Goal: Book appointment/travel/reservation

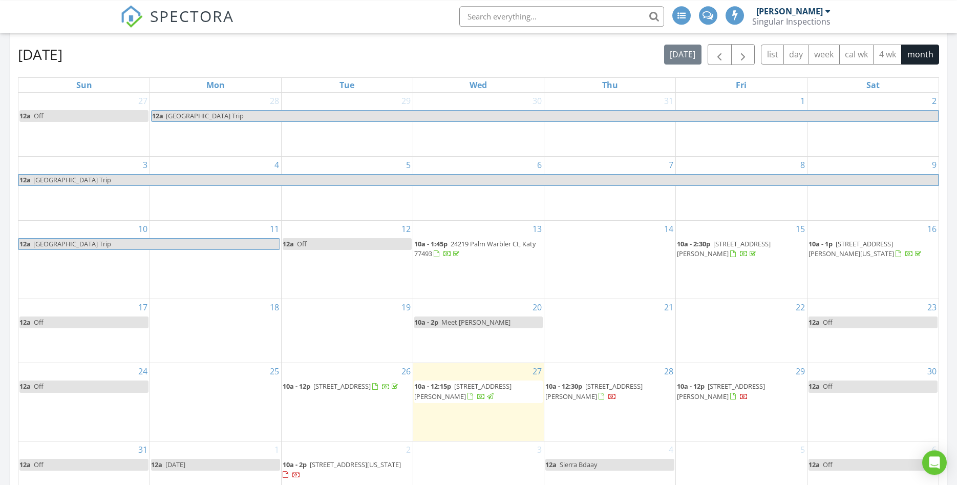
scroll to position [174, 0]
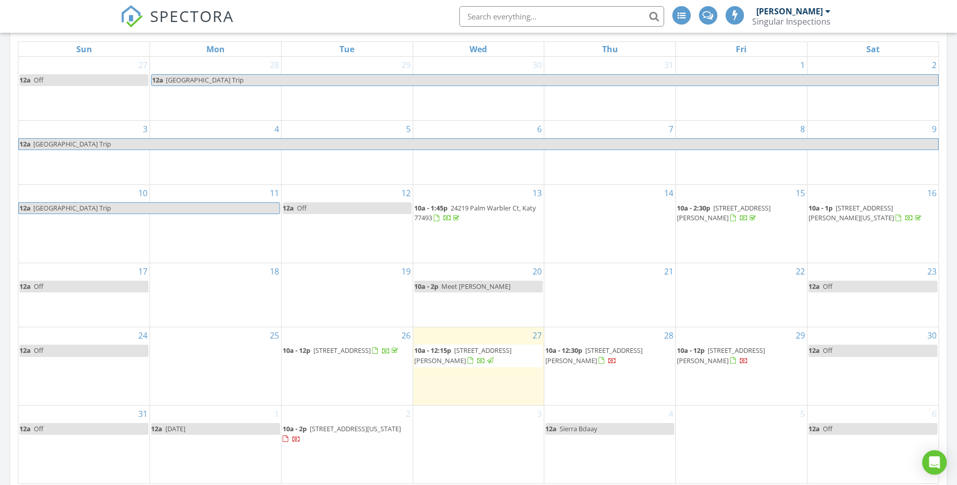
click at [829, 377] on td "30 12a Off" at bounding box center [873, 366] width 132 height 78
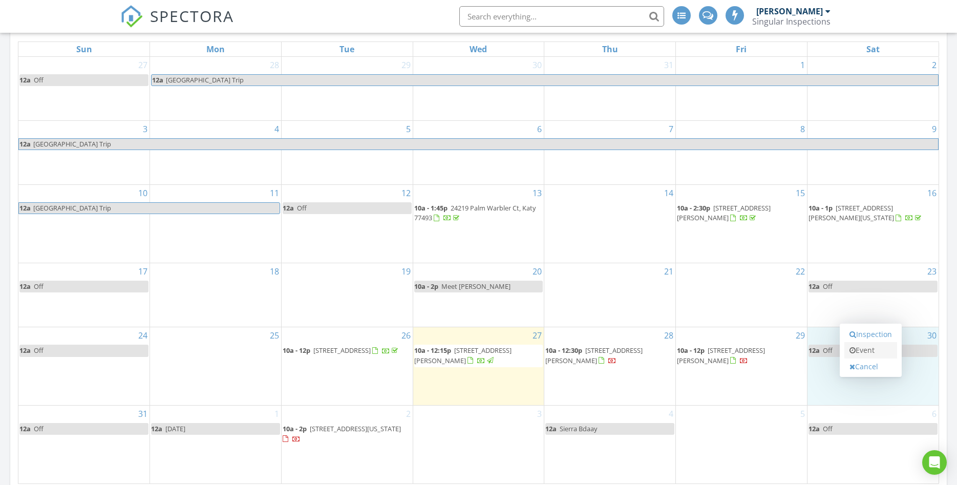
click at [856, 352] on link "Event" at bounding box center [871, 350] width 53 height 16
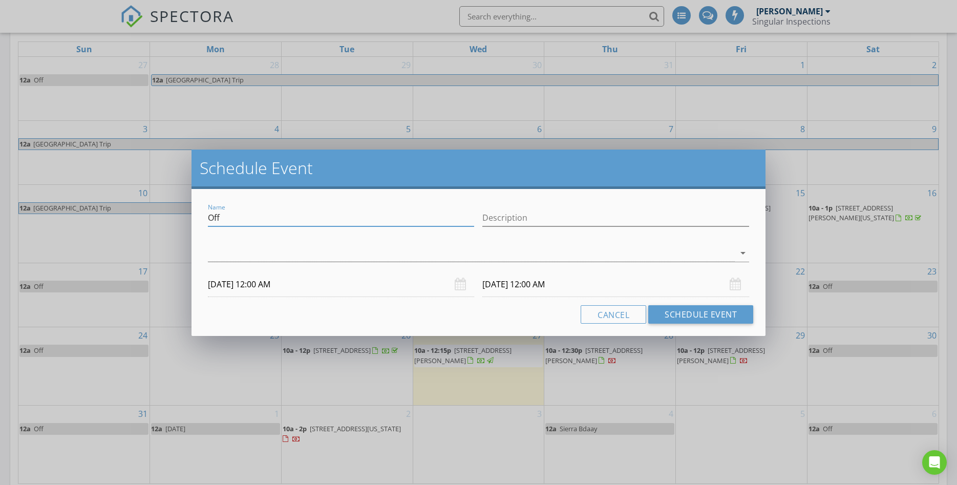
drag, startPoint x: 249, startPoint y: 219, endPoint x: 162, endPoint y: 210, distance: 87.0
click at [208, 210] on input "Off" at bounding box center [341, 217] width 267 height 17
type input "insp [STREET_ADDRESS][PERSON_NAME]"
type input "[PHONE_NUMBER]"
click at [259, 261] on div at bounding box center [471, 253] width 527 height 17
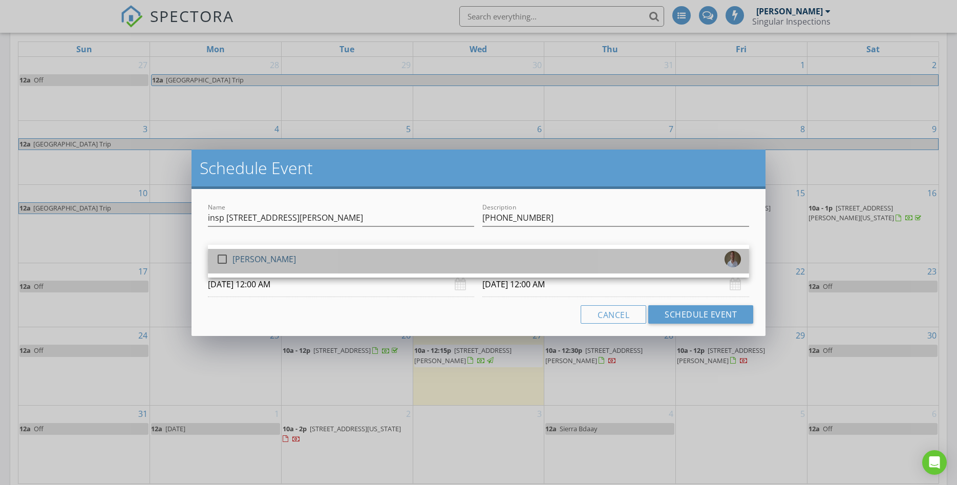
click at [232, 260] on div "check_box_outline_blank" at bounding box center [224, 259] width 16 height 12
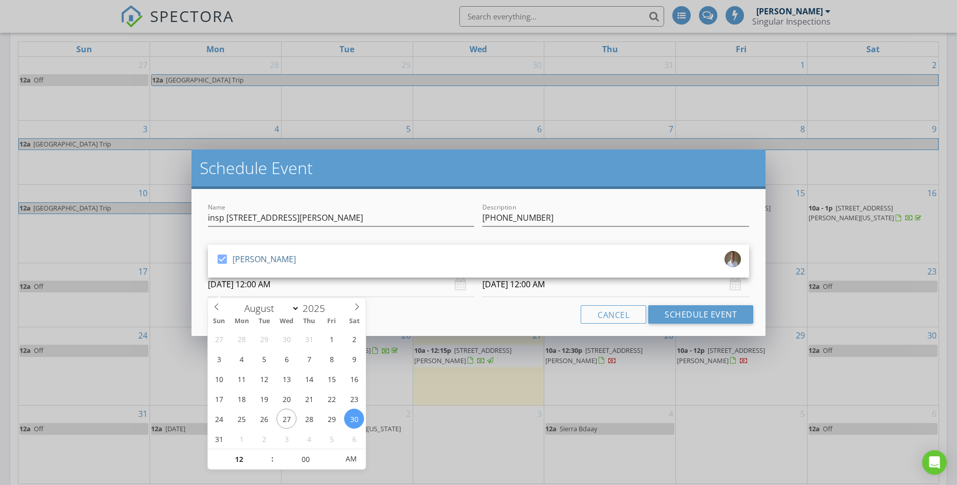
click at [302, 291] on input "[DATE] 12:00 AM" at bounding box center [341, 284] width 267 height 25
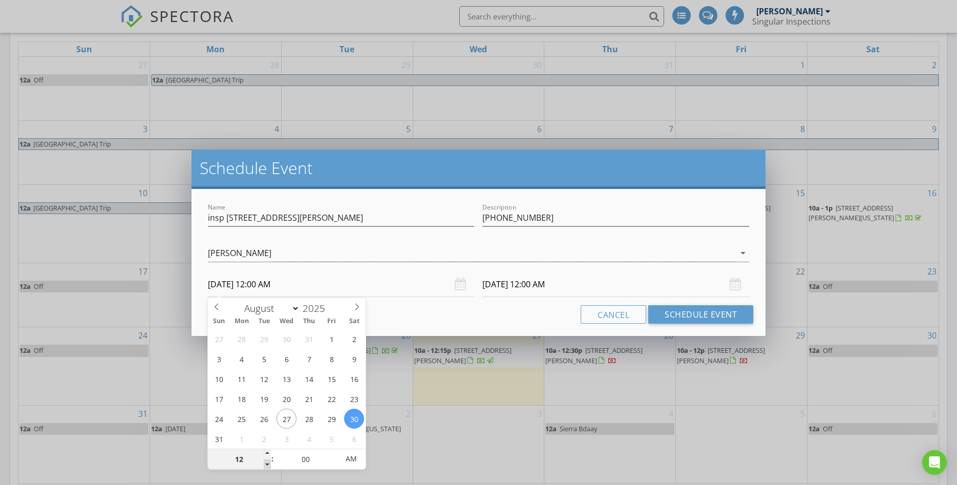
type input "11"
type input "[DATE] 11:00 PM"
click at [265, 462] on span at bounding box center [267, 464] width 7 height 10
type input "10"
type input "[DATE] 10:00 PM"
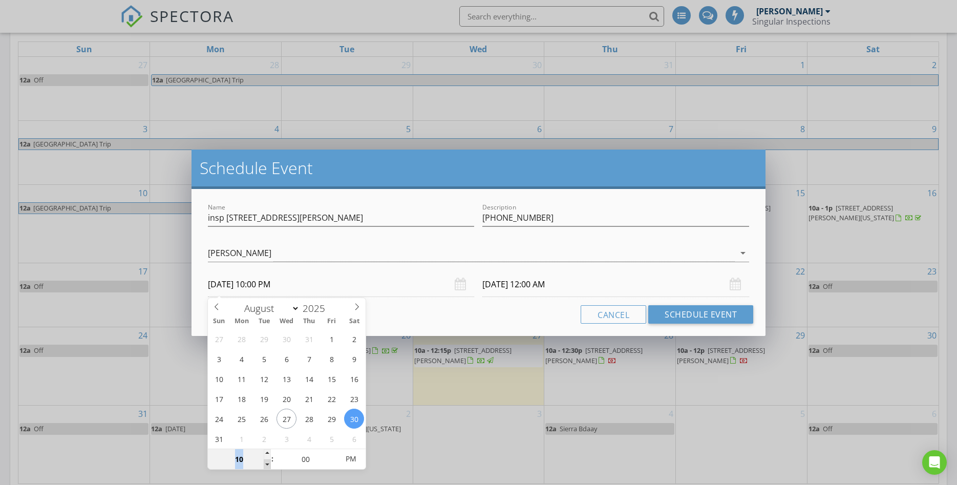
click at [265, 462] on span at bounding box center [267, 464] width 7 height 10
type input "[DATE] 10:00 PM"
type input "[DATE] 10:00 AM"
click at [350, 460] on span "AM" at bounding box center [351, 459] width 28 height 20
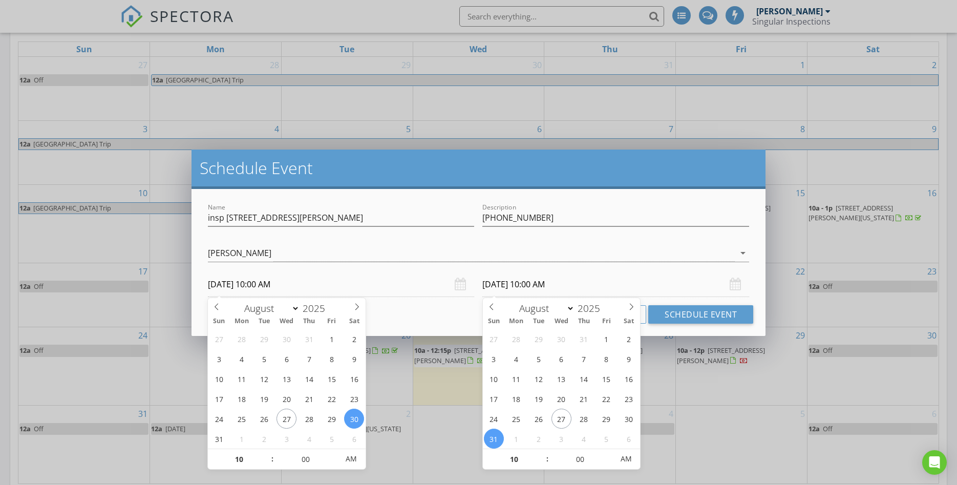
click at [573, 286] on input "[DATE] 10:00 AM" at bounding box center [615, 284] width 267 height 25
type input "[DATE] 10:00 AM"
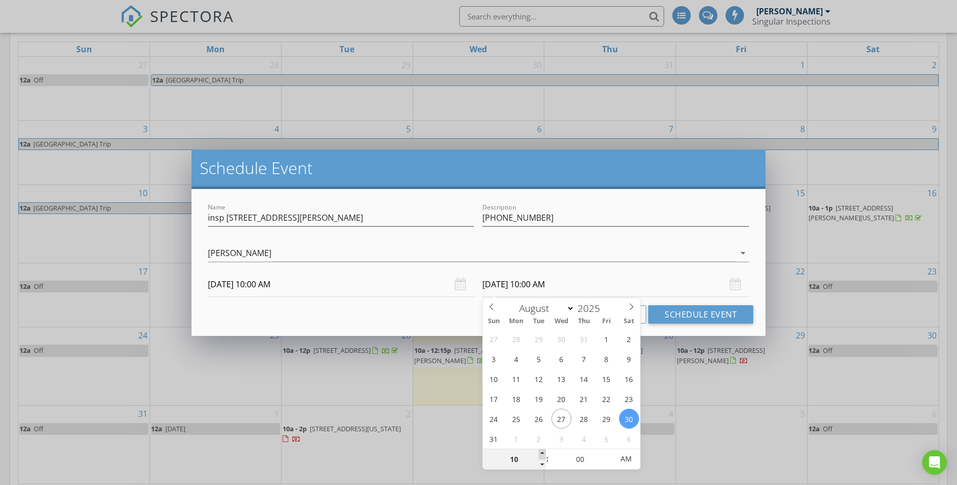
type input "11"
type input "[DATE] 11:00 AM"
click at [540, 455] on span at bounding box center [542, 454] width 7 height 10
type input "12"
type input "[DATE] 12:00 PM"
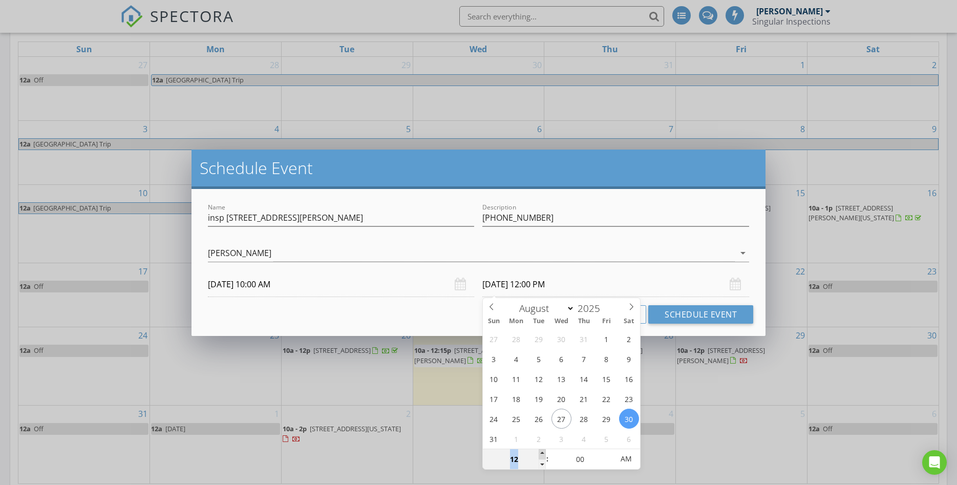
click at [540, 455] on span at bounding box center [542, 454] width 7 height 10
type input "01"
type input "[DATE] 1:00 PM"
click at [540, 455] on span at bounding box center [542, 454] width 7 height 10
type input "02"
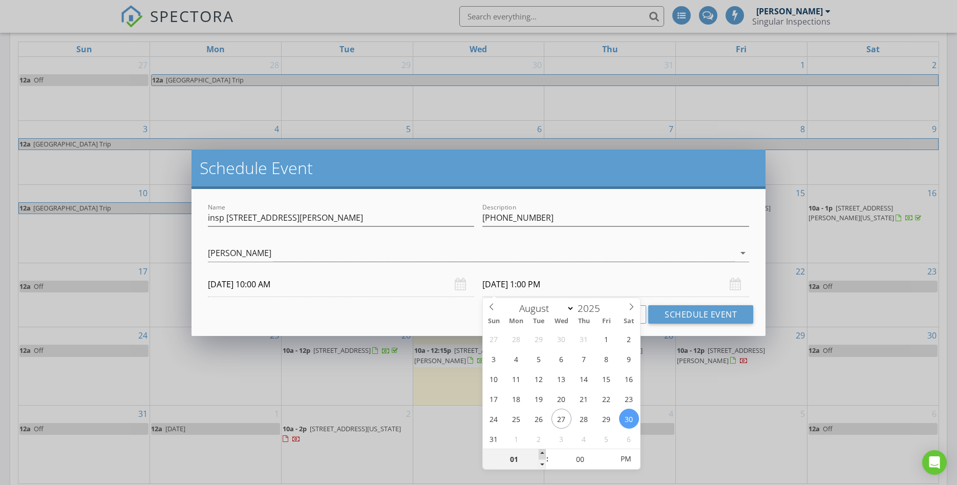
type input "[DATE] 2:00 PM"
click at [540, 455] on span at bounding box center [542, 454] width 7 height 10
type input "03"
type input "[DATE] 3:00 PM"
click at [540, 455] on span at bounding box center [542, 454] width 7 height 10
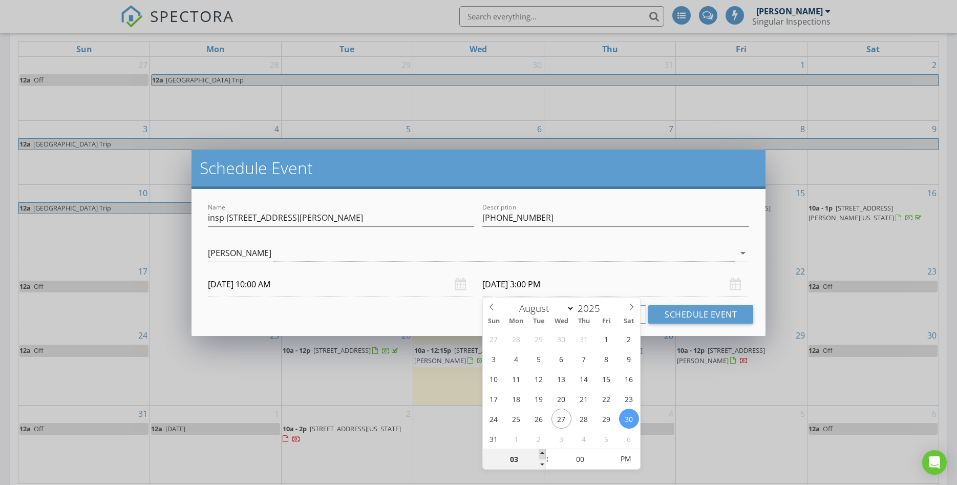
type input "04"
type input "[DATE] 4:00 PM"
click at [540, 455] on span at bounding box center [542, 454] width 7 height 10
click at [444, 309] on div "Cancel Schedule Event" at bounding box center [479, 314] width 550 height 18
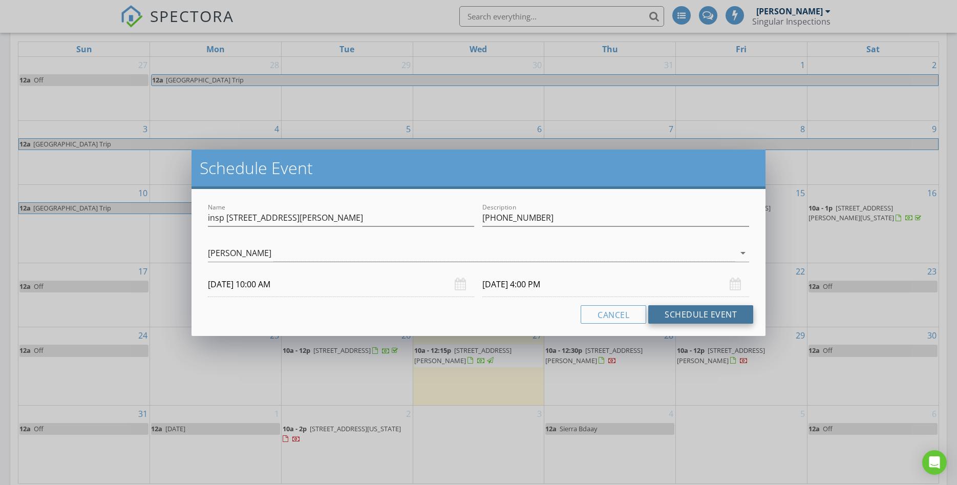
click at [672, 317] on button "Schedule Event" at bounding box center [700, 314] width 105 height 18
